Goal: Task Accomplishment & Management: Use online tool/utility

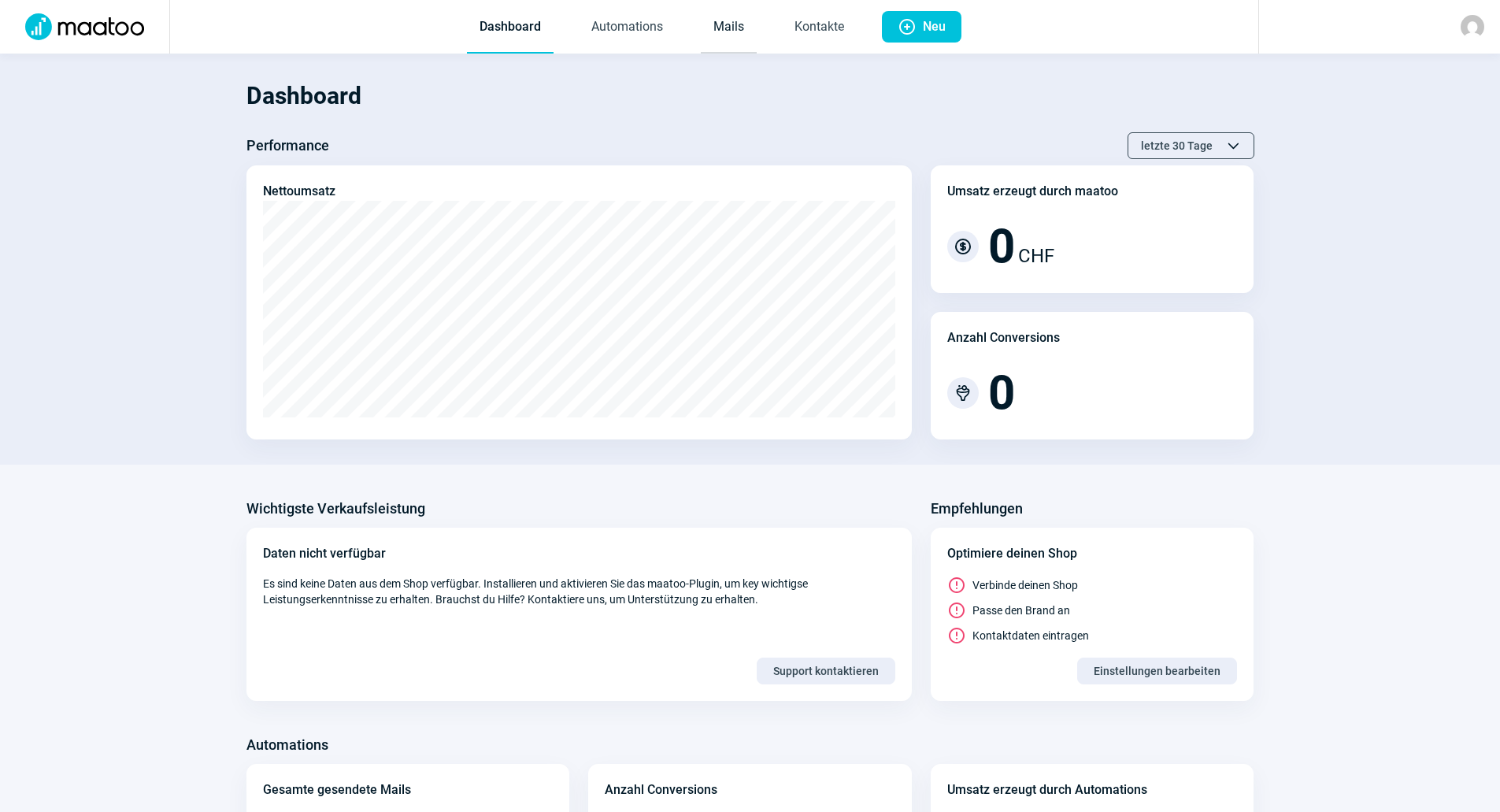
click at [734, 33] on link "Mails" at bounding box center [728, 27] width 56 height 52
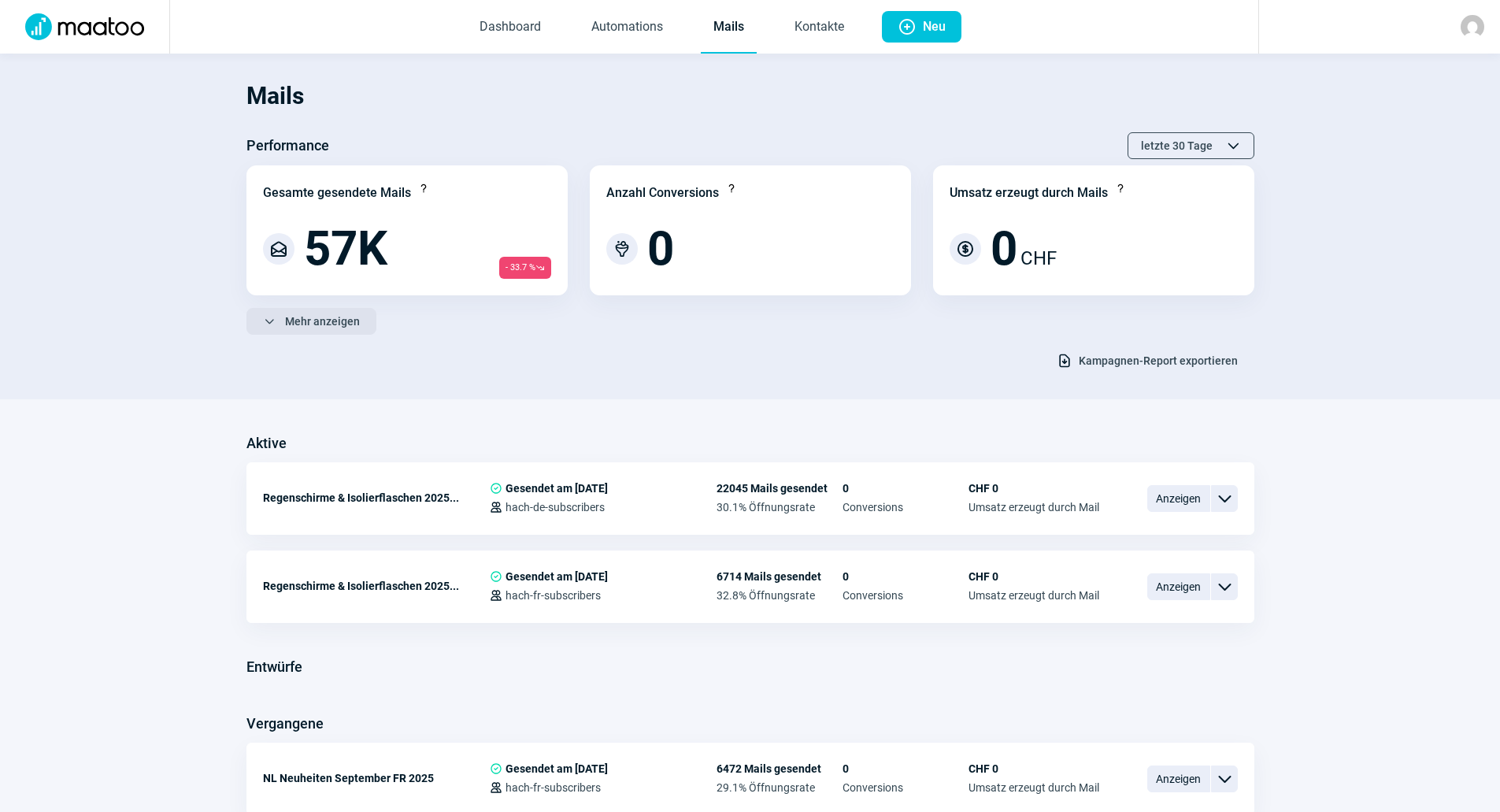
click at [281, 316] on span "ChevronDown icon Mehr anzeigen" at bounding box center [311, 321] width 97 height 25
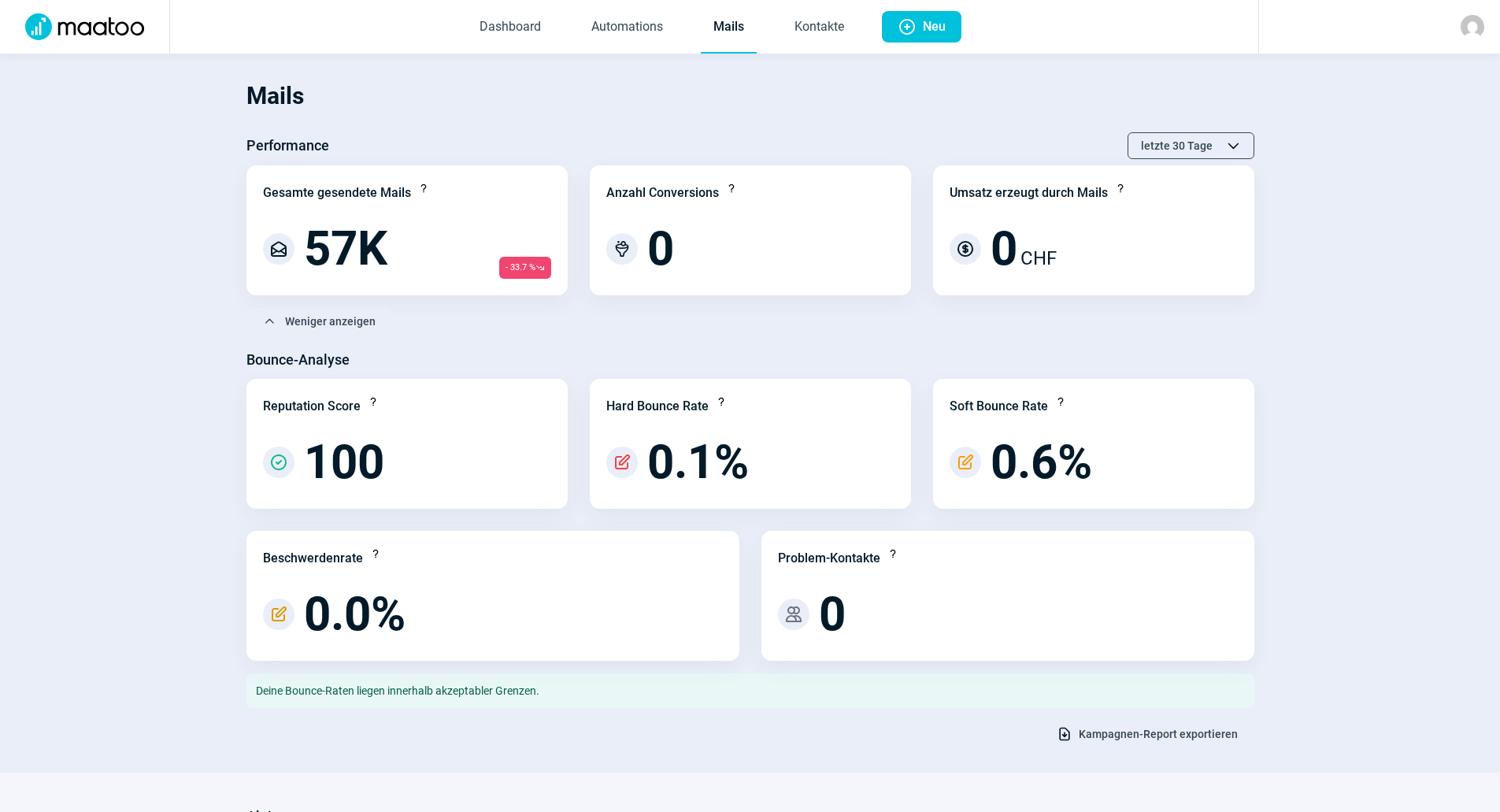
click at [1149, 736] on span "Kampagnen-Report exportieren" at bounding box center [1158, 733] width 159 height 25
click at [814, 25] on link "Kontakte" at bounding box center [819, 27] width 74 height 52
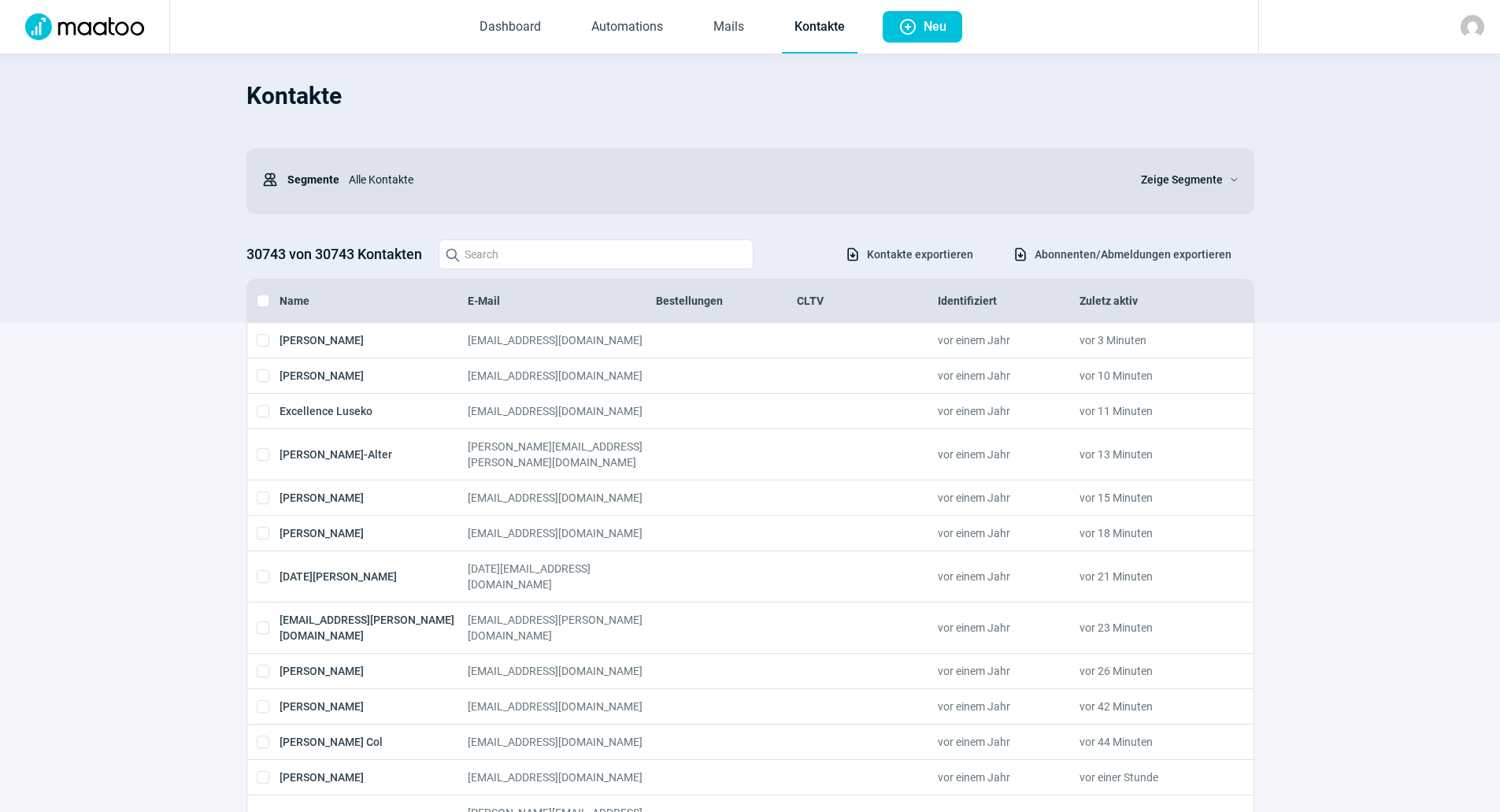
click at [1102, 263] on span "Abonnenten/Abmeldungen exportieren" at bounding box center [1133, 254] width 197 height 25
click at [1161, 178] on span "Zeige Segmente" at bounding box center [1181, 179] width 81 height 19
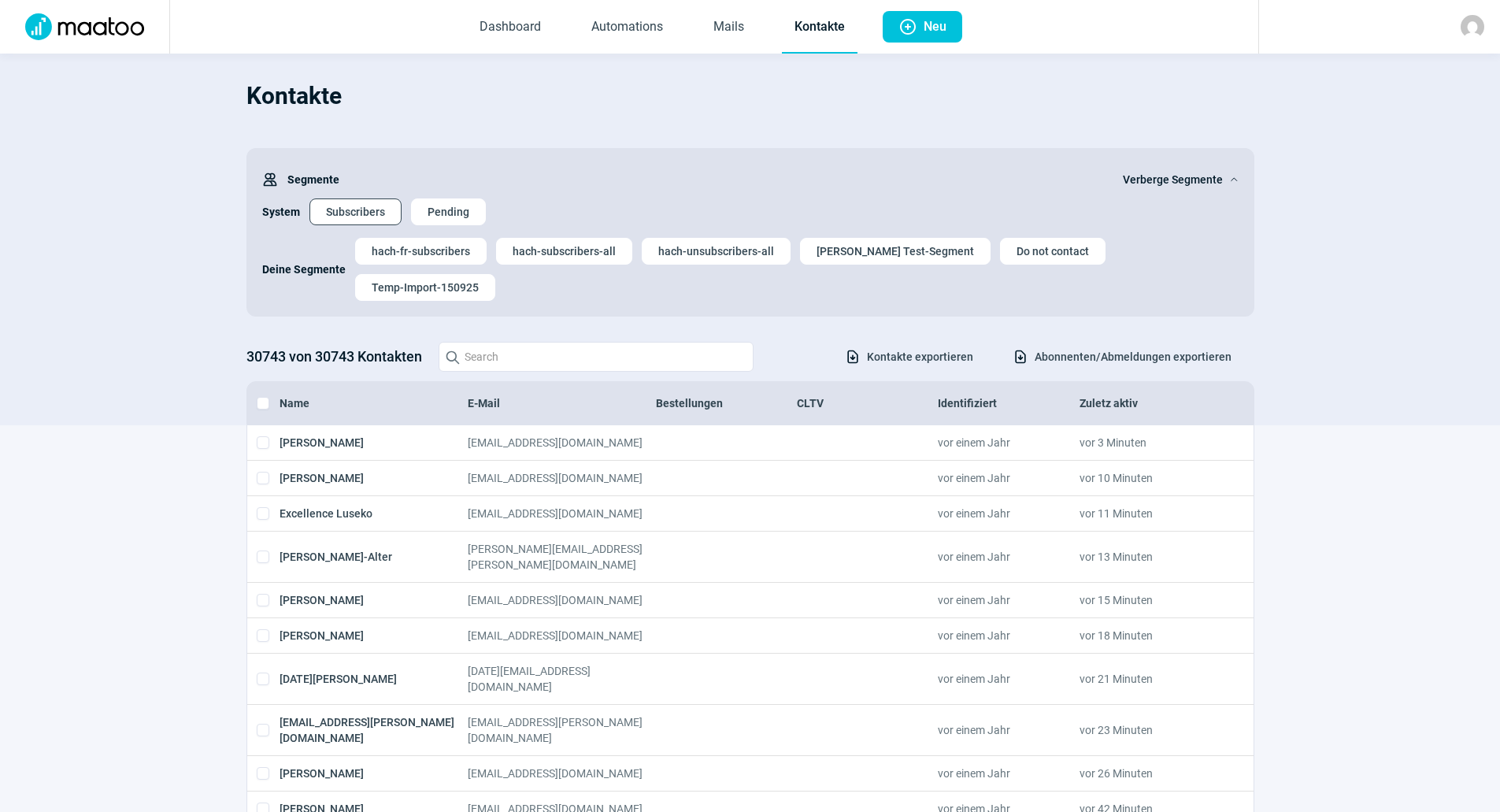
click at [367, 209] on span "Subscribers" at bounding box center [355, 212] width 59 height 25
